Goal: Contribute content

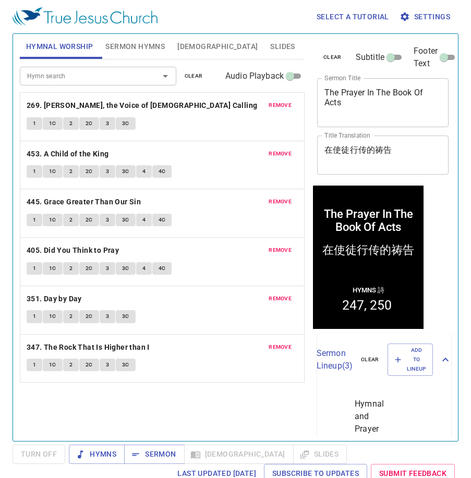
click at [199, 74] on span "clear" at bounding box center [194, 75] width 18 height 9
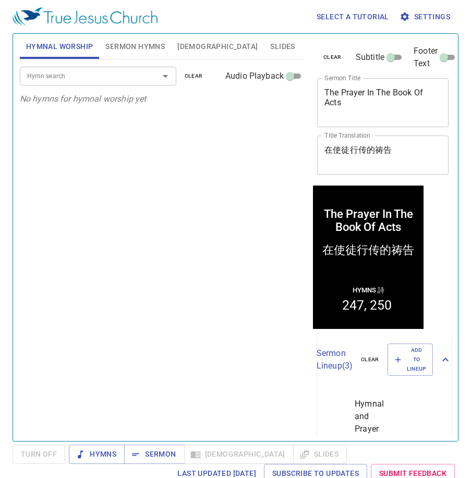
click at [142, 47] on span "Sermon Hymns" at bounding box center [134, 46] width 59 height 13
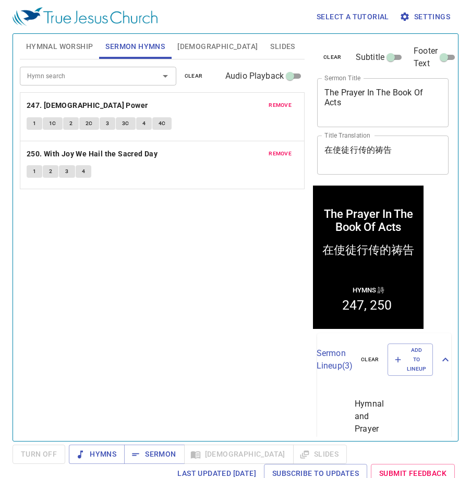
click at [196, 78] on span "clear" at bounding box center [194, 75] width 18 height 9
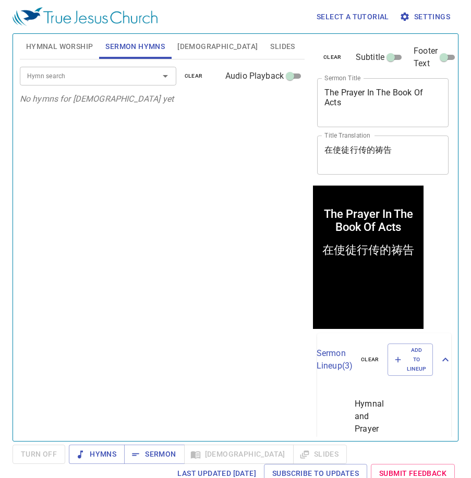
click at [130, 157] on div "Hymn search Hymn search clear Audio Playback No hymns for sermon yet" at bounding box center [162, 245] width 285 height 373
click at [169, 147] on div "Hymn search Hymn search clear Audio Playback No hymns for sermon yet" at bounding box center [162, 245] width 285 height 373
click at [42, 52] on span "Hymnal Worship" at bounding box center [59, 46] width 67 height 13
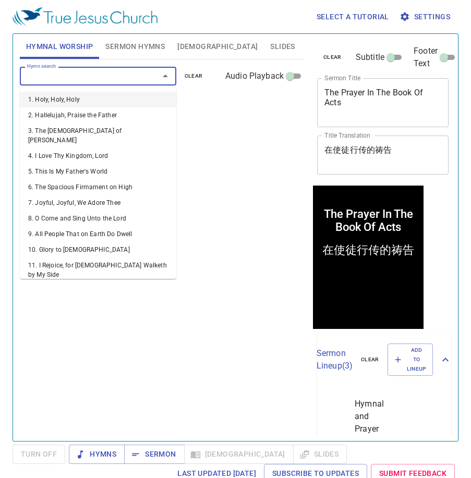
click at [78, 79] on input "Hymn search" at bounding box center [82, 76] width 119 height 12
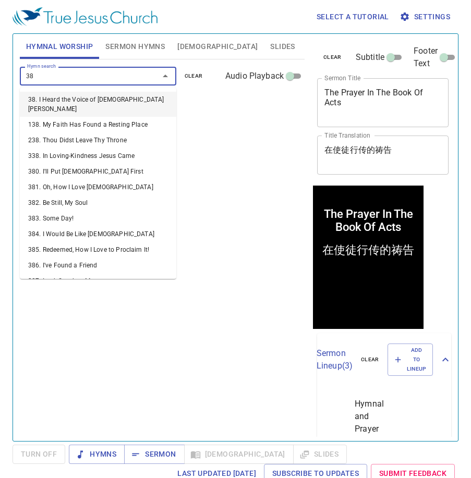
type input "380"
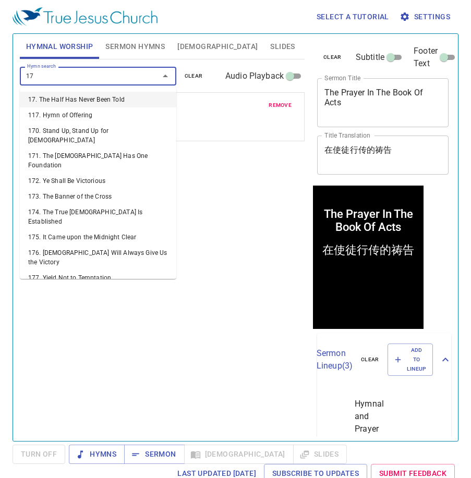
type input "170"
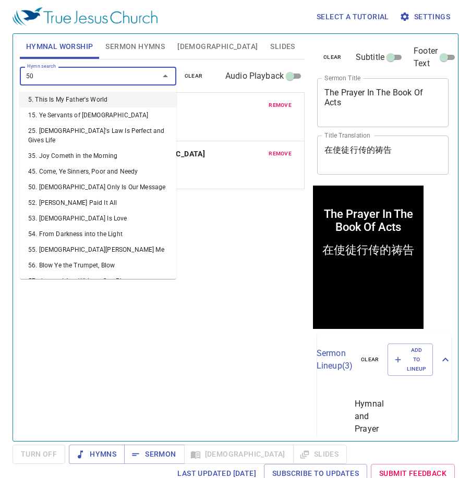
type input "506"
type input "513"
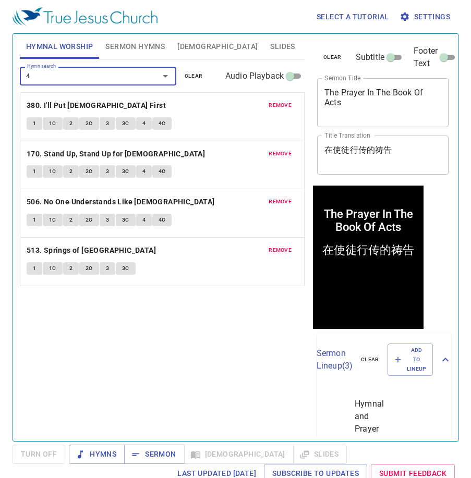
type input "44"
click at [128, 50] on span "Sermon Hymns" at bounding box center [134, 46] width 59 height 13
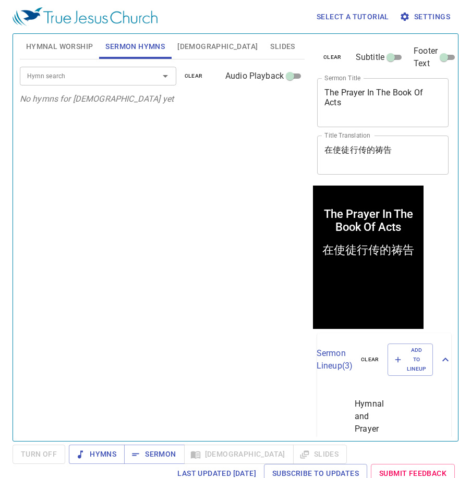
click at [126, 70] on input "Hymn search" at bounding box center [82, 76] width 119 height 12
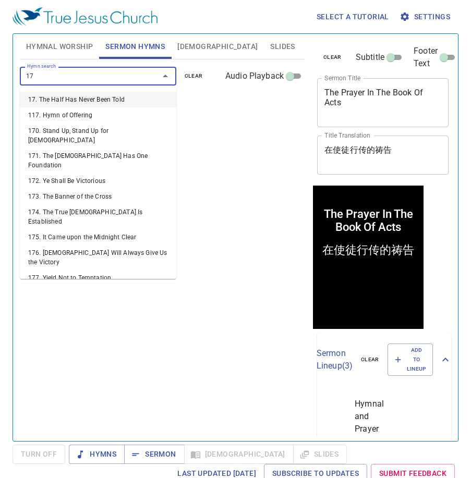
type input "175"
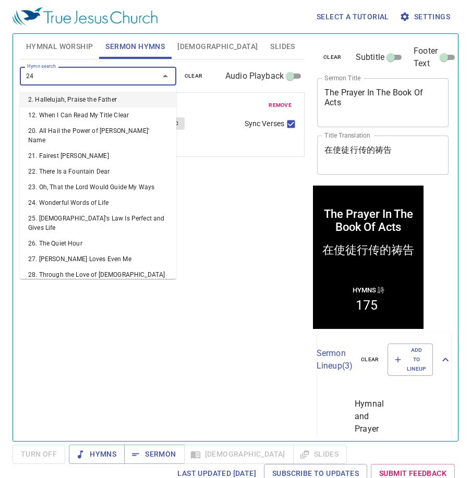
type input "249"
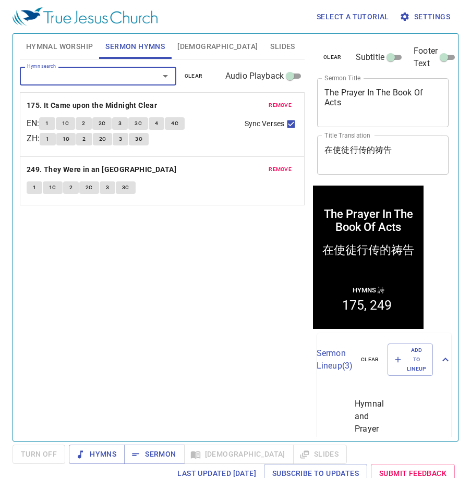
click at [202, 274] on div "Hymn search Hymn search clear Audio Playback remove 175. It Came upon the Midni…" at bounding box center [162, 245] width 285 height 373
click at [202, 296] on div "Hymn search Hymn search clear Audio Playback remove 175. It Came upon the Midni…" at bounding box center [162, 245] width 285 height 373
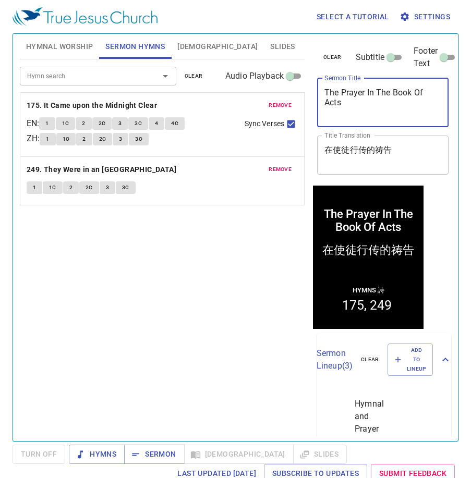
click at [340, 99] on textarea "The Prayer In The Book Of Acts" at bounding box center [382, 103] width 117 height 30
type textarea "The Prayer In The Book Of Acts (2)"
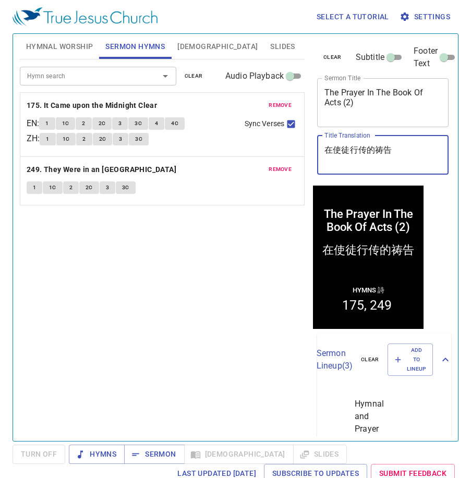
click at [407, 148] on textarea "在使徒行传的祷告" at bounding box center [382, 155] width 117 height 20
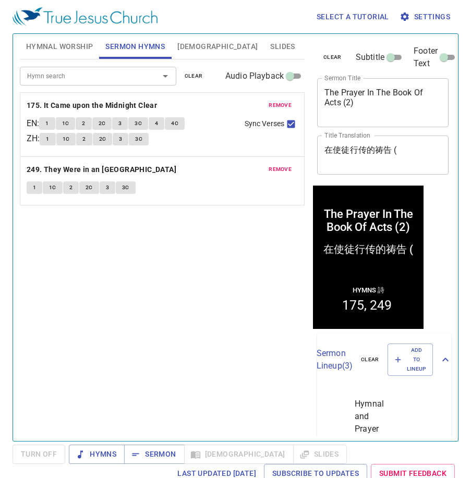
click at [403, 142] on div "在使徒行传的祷告 ( x Title Translation" at bounding box center [382, 155] width 131 height 39
paste textarea "二"
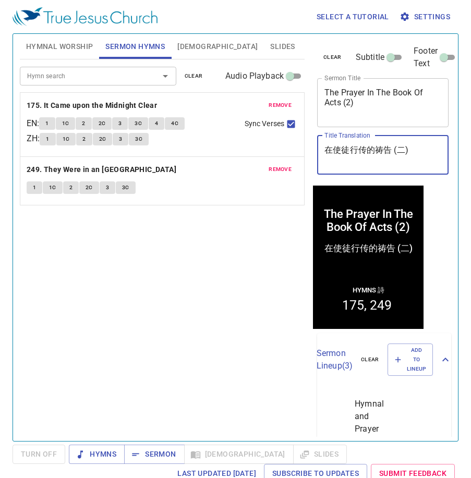
type textarea "在使徒行传的祷告 (二)"
click at [226, 293] on div "Hymn search Hymn search clear Audio Playback remove 175. It Came upon the Midni…" at bounding box center [162, 245] width 285 height 373
click at [209, 297] on div "Hymn search Hymn search clear Audio Playback remove 175. It Came upon the Midni…" at bounding box center [162, 245] width 285 height 373
click at [154, 452] on span "Sermon" at bounding box center [153, 454] width 43 height 13
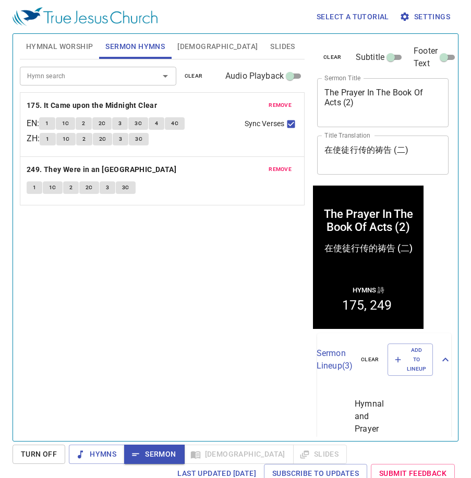
click at [107, 375] on div "Hymn search Hymn search clear Audio Playback remove 175. It Came upon the Midni…" at bounding box center [162, 245] width 285 height 373
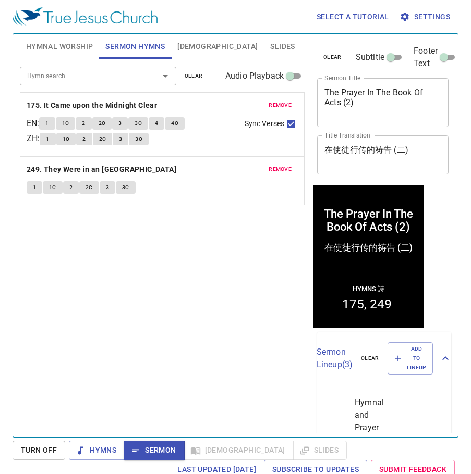
click at [157, 311] on div "Hymn search Hymn search clear Audio Playback remove 175. It Came upon the Midni…" at bounding box center [162, 243] width 285 height 369
click at [155, 343] on div "Hymn search Hymn search clear Audio Playback remove 175. It Came upon the Midni…" at bounding box center [162, 243] width 285 height 369
click at [164, 290] on div "Hymn search Hymn search clear Audio Playback remove 175. It Came upon the Midni…" at bounding box center [162, 243] width 285 height 369
click at [111, 291] on div "Hymn search Hymn search clear Audio Playback remove 175. It Came upon the Midni…" at bounding box center [162, 243] width 285 height 369
click at [144, 359] on div "Hymn search Hymn search clear Audio Playback remove 175. It Came upon the Midni…" at bounding box center [162, 243] width 285 height 369
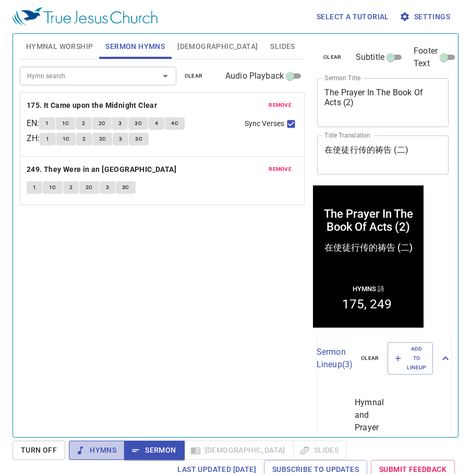
click at [108, 449] on span "Hymns" at bounding box center [96, 450] width 39 height 13
click at [148, 450] on span "Sermon" at bounding box center [153, 450] width 43 height 13
click at [149, 382] on div "Hymn search Hymn search clear Audio Playback remove 175. It Came upon the Midni…" at bounding box center [162, 243] width 285 height 369
click at [160, 285] on div "Hymn search Hymn search clear Audio Playback remove 175. It Came upon the Midni…" at bounding box center [162, 243] width 285 height 369
click at [56, 44] on span "Hymnal Worship" at bounding box center [59, 46] width 67 height 13
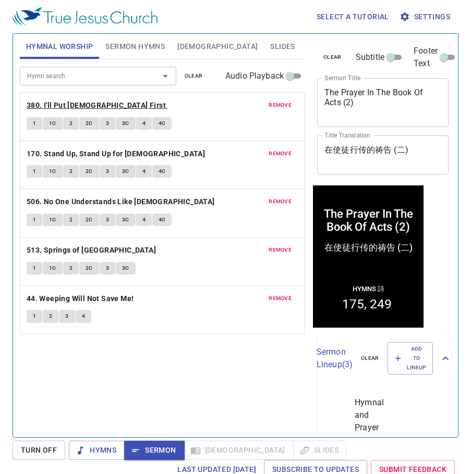
click at [90, 105] on b "380. I'll Put [DEMOGRAPHIC_DATA] First" at bounding box center [96, 105] width 139 height 13
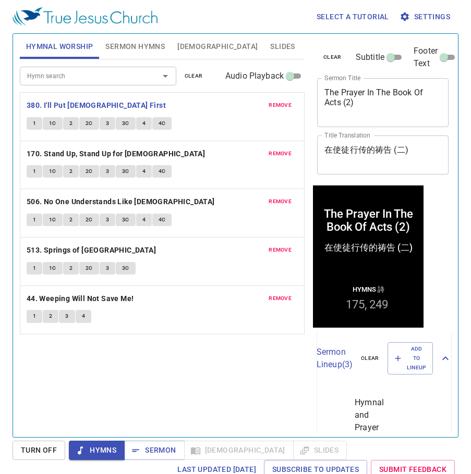
click at [198, 396] on div "Hymn search Hymn search clear Audio Playback remove 380. I'll Put Jesus First 1…" at bounding box center [162, 243] width 285 height 369
click at [34, 124] on span "1" at bounding box center [34, 123] width 3 height 9
click at [133, 366] on div "Hymn search Hymn search clear Audio Playback remove 380. I'll Put Jesus First 1…" at bounding box center [162, 243] width 285 height 369
click at [90, 401] on div "Hymn search Hymn search clear Audio Playback remove 380. I'll Put Jesus First 1…" at bounding box center [162, 243] width 285 height 369
click at [246, 385] on div "Hymn search Hymn search clear Audio Playback remove 380. I'll Put Jesus First 1…" at bounding box center [162, 243] width 285 height 369
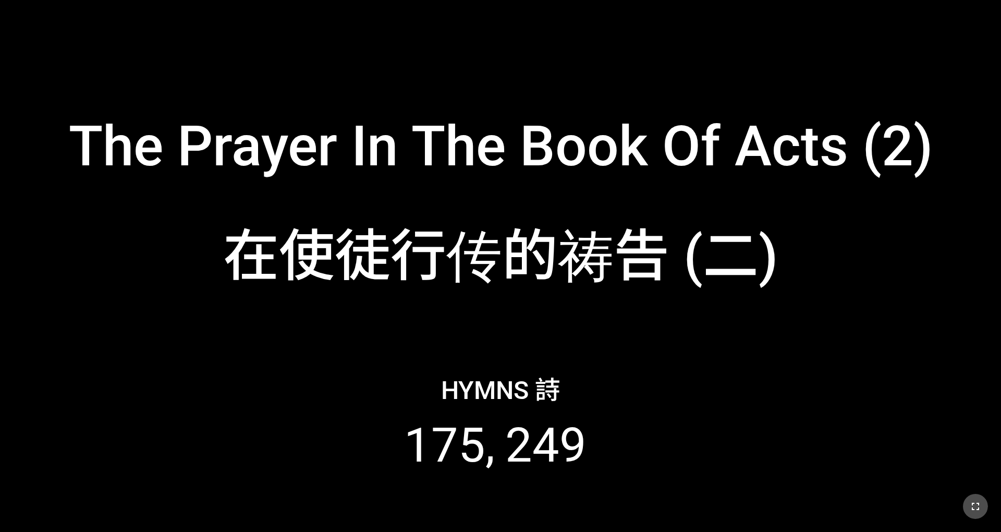
click at [417, 333] on icon "button" at bounding box center [975, 506] width 13 height 13
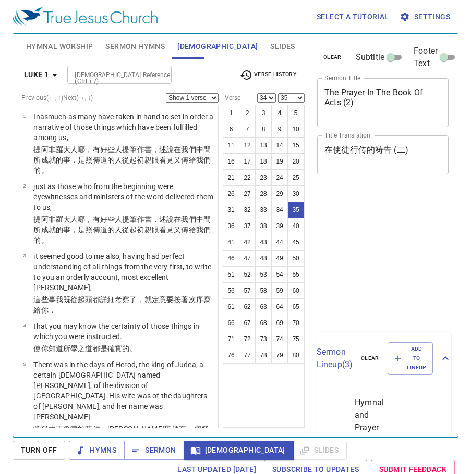
select select "34"
select select "35"
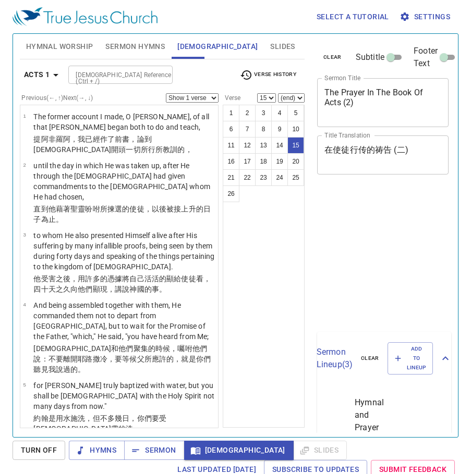
select select "15"
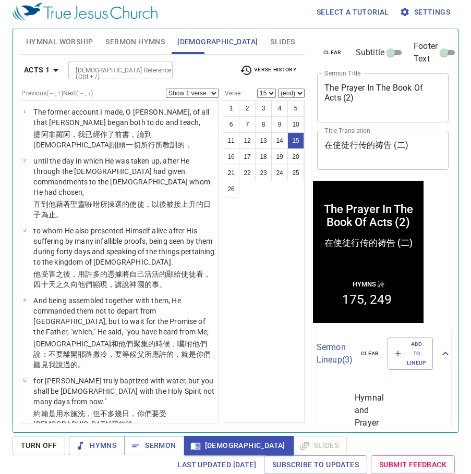
scroll to position [841, 0]
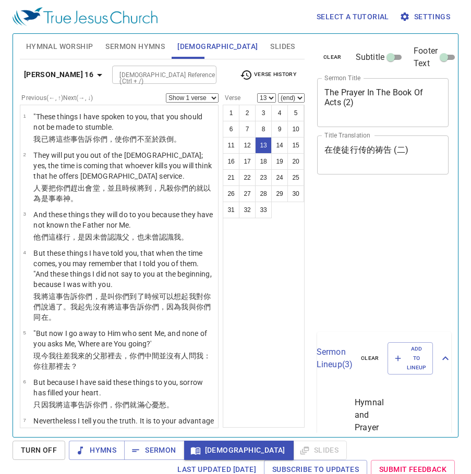
select select "13"
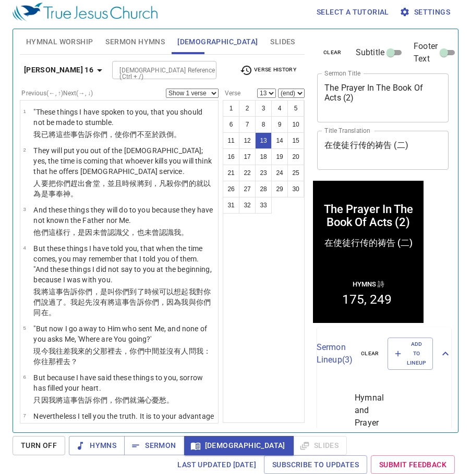
scroll to position [471, 0]
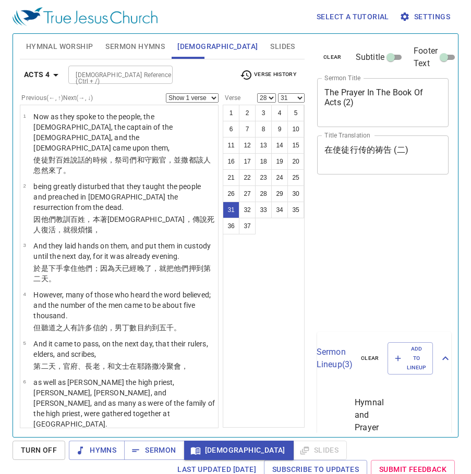
select select "28"
select select "31"
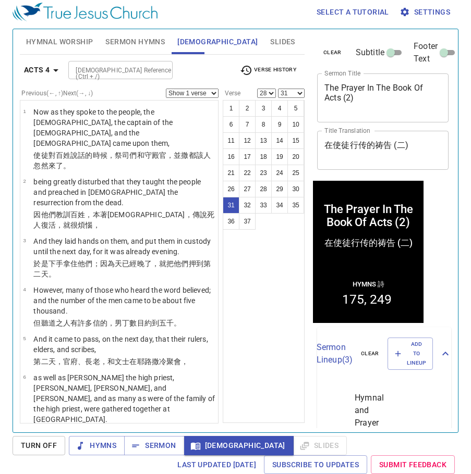
scroll to position [1654, 0]
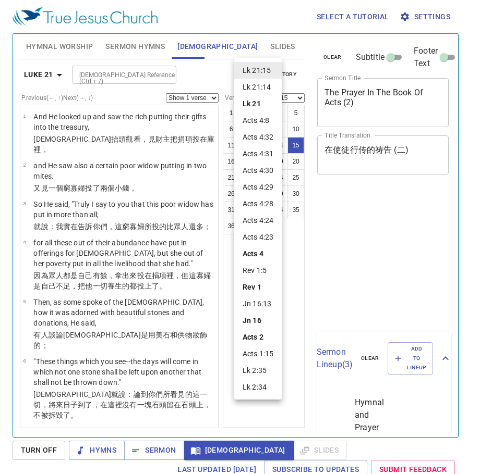
select select "14"
select select "15"
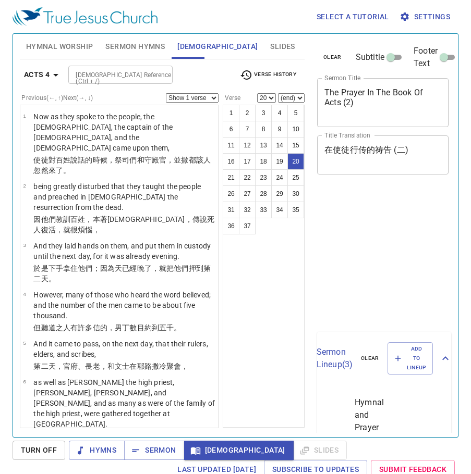
select select "20"
select select "31"
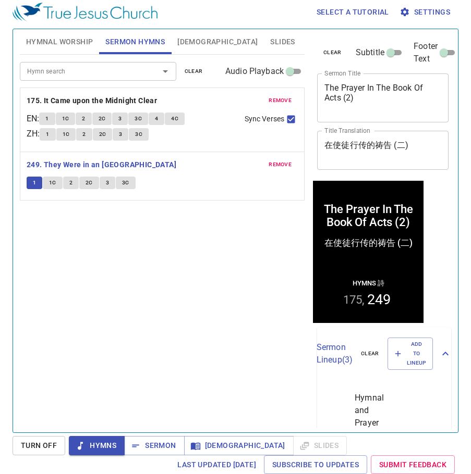
scroll to position [5, 0]
